Goal: Information Seeking & Learning: Understand process/instructions

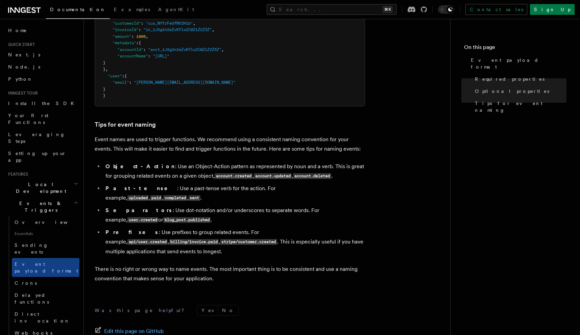
scroll to position [252, 0]
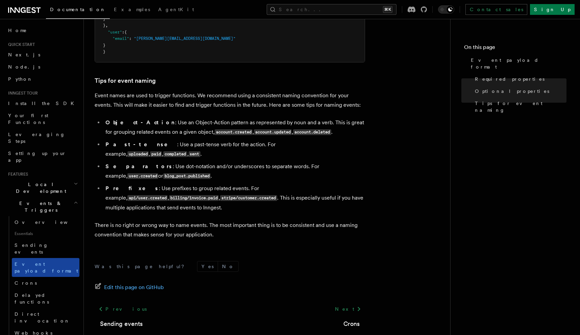
scroll to position [388, 0]
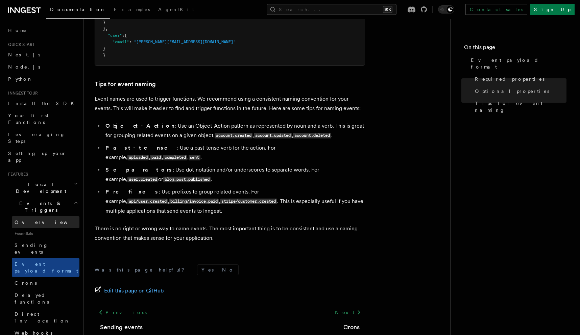
click at [50, 216] on link "Overview" at bounding box center [46, 222] width 68 height 12
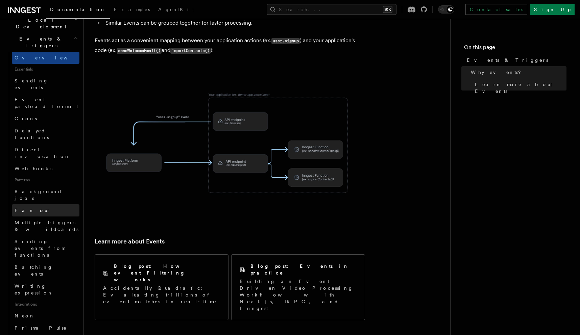
scroll to position [170, 0]
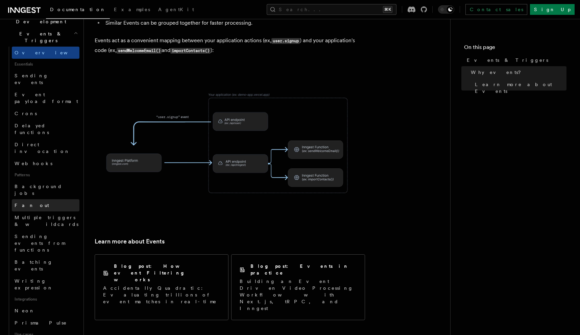
click at [42, 199] on link "Fan out" at bounding box center [46, 205] width 68 height 12
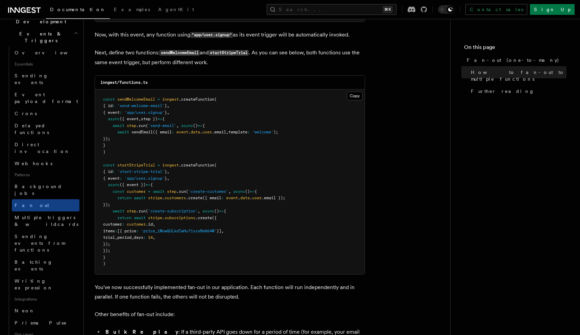
scroll to position [614, 0]
